Goal: Check status: Check status

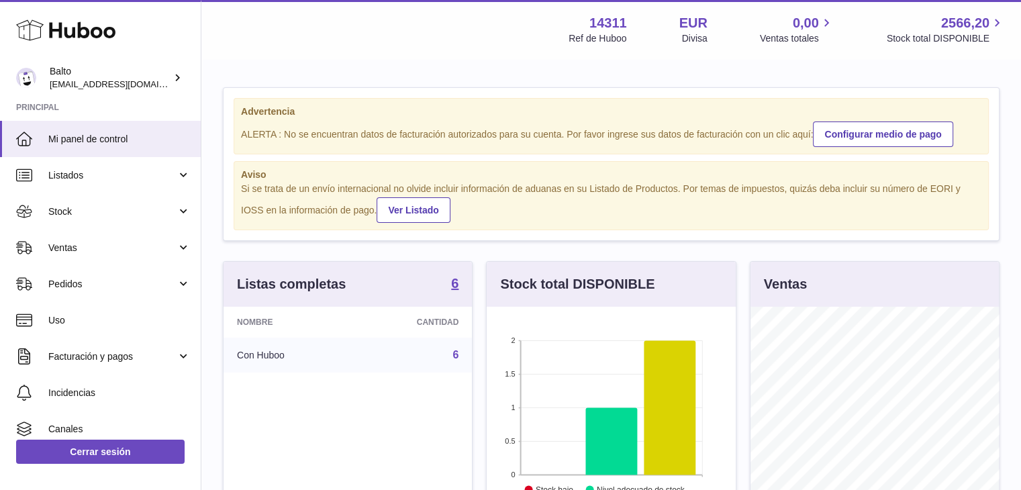
scroll to position [209, 249]
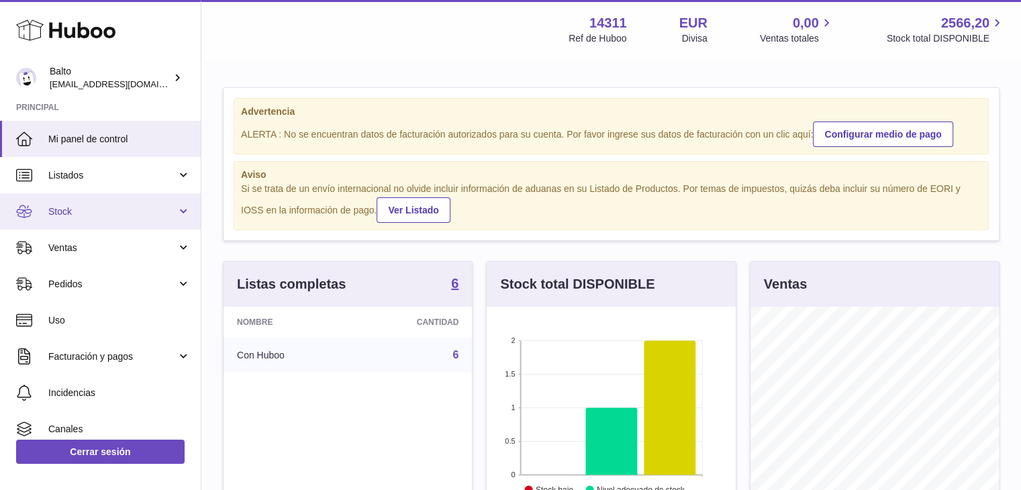
click at [176, 208] on link "Stock" at bounding box center [100, 211] width 201 height 36
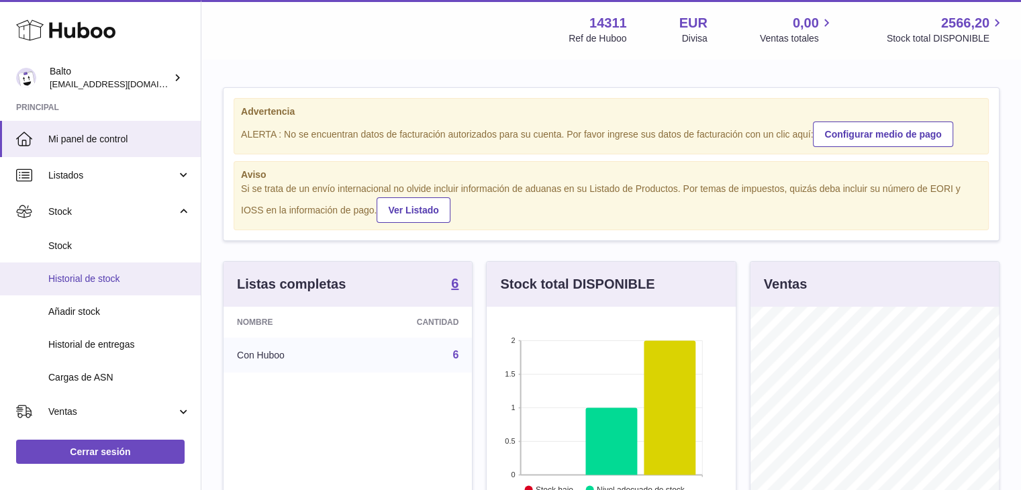
click at [114, 280] on span "Historial de stock" at bounding box center [119, 279] width 142 height 13
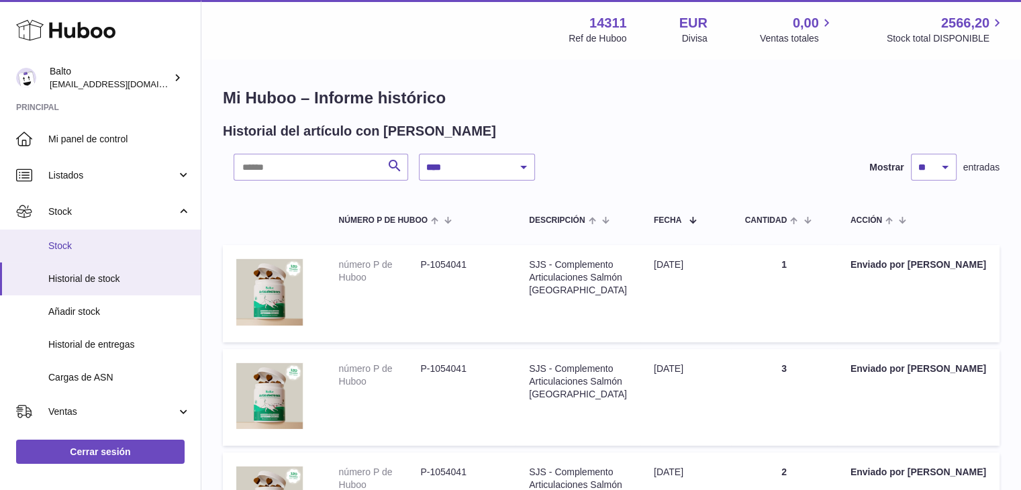
click at [95, 248] on span "Stock" at bounding box center [119, 246] width 142 height 13
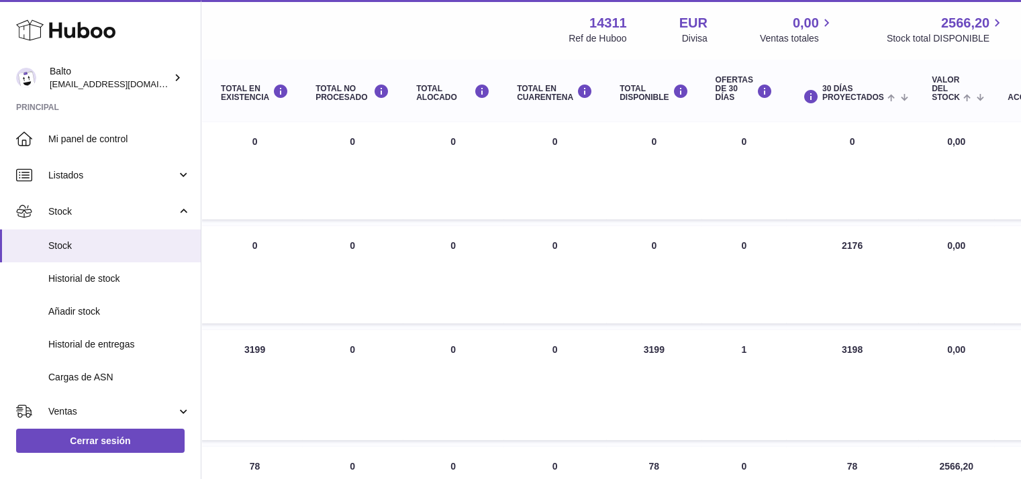
scroll to position [145, 530]
